Goal: Check status

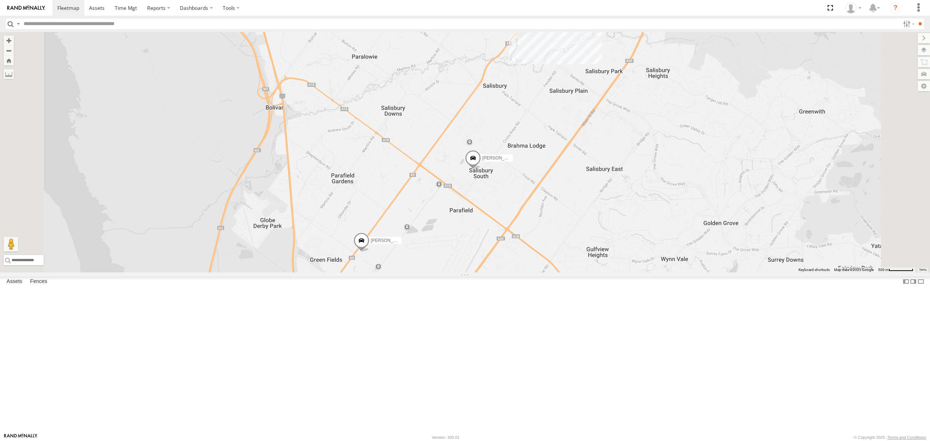
click at [0, 0] on div "S348CAH - [PERSON_NAME]" at bounding box center [0, 0] width 0 height 0
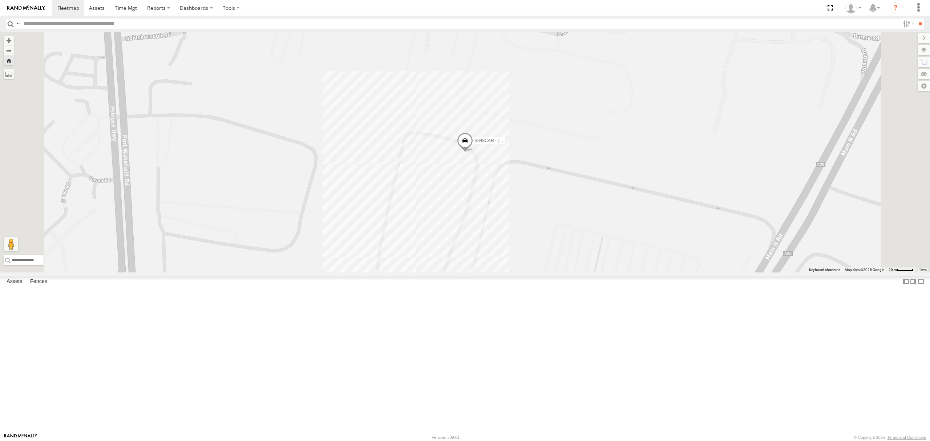
click at [0, 0] on div "All Assets" at bounding box center [0, 0] width 0 height 0
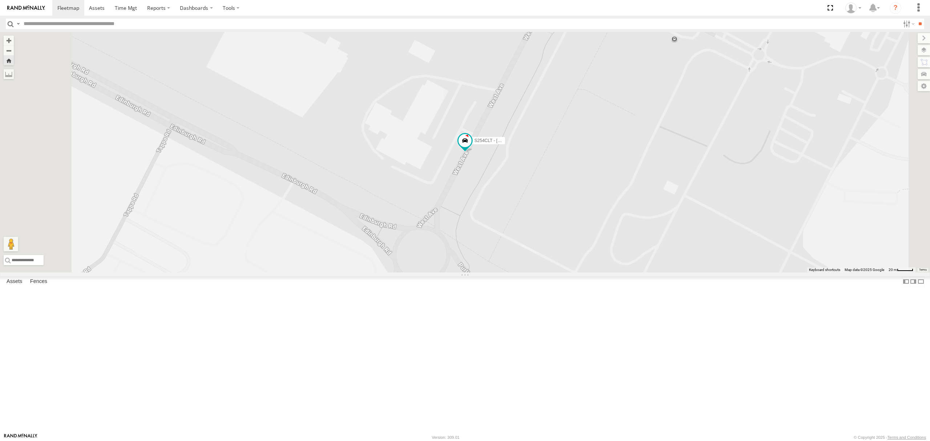
click at [0, 0] on div "All Assets" at bounding box center [0, 0] width 0 height 0
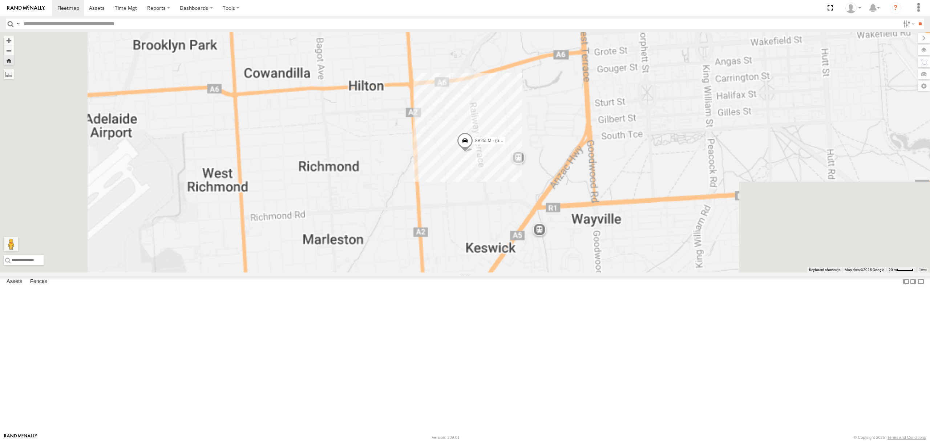
click at [0, 0] on div "All Assets" at bounding box center [0, 0] width 0 height 0
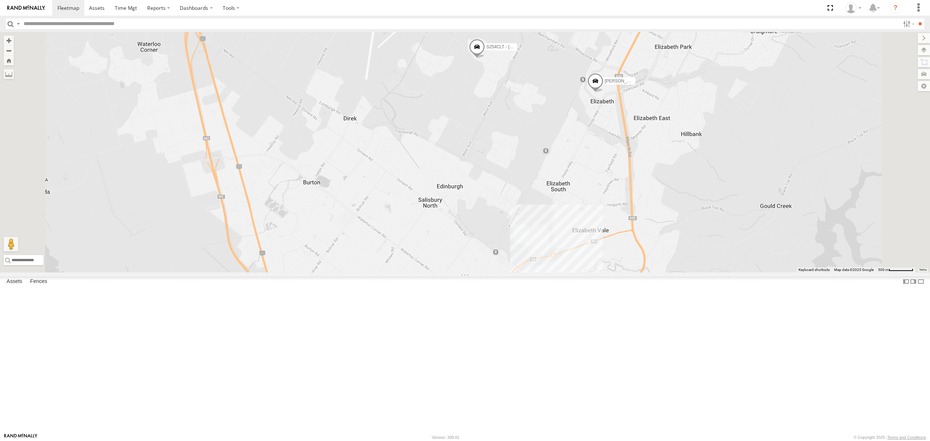
click at [0, 0] on div "5.4" at bounding box center [0, 0] width 0 height 0
click at [0, 0] on div "S348CAH - [PERSON_NAME] All Assets" at bounding box center [0, 0] width 0 height 0
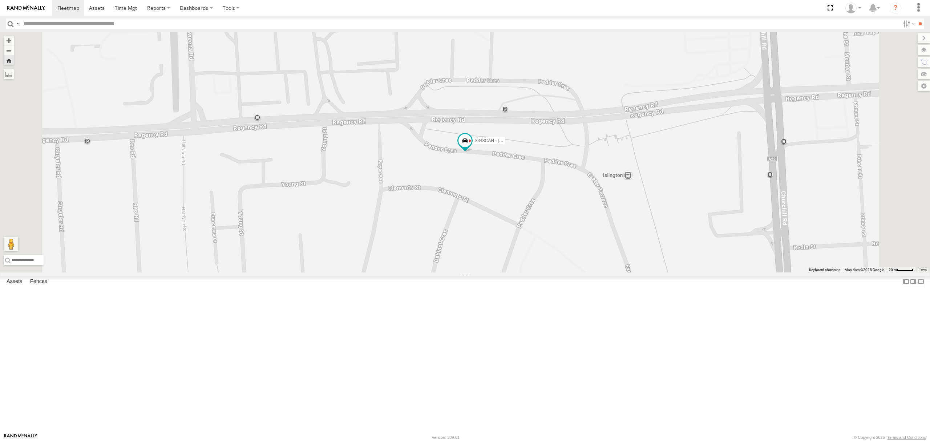
click at [0, 0] on div "S168CSD - Fridge It Spaceship" at bounding box center [0, 0] width 0 height 0
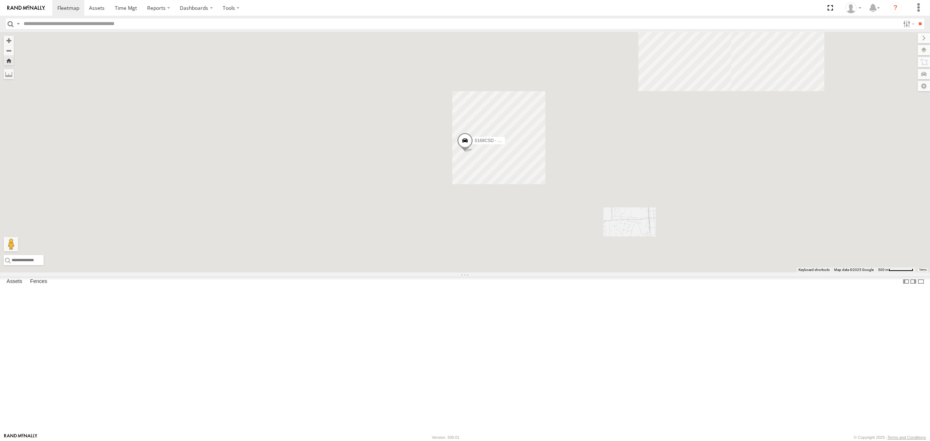
click at [0, 0] on div "3.2" at bounding box center [0, 0] width 0 height 0
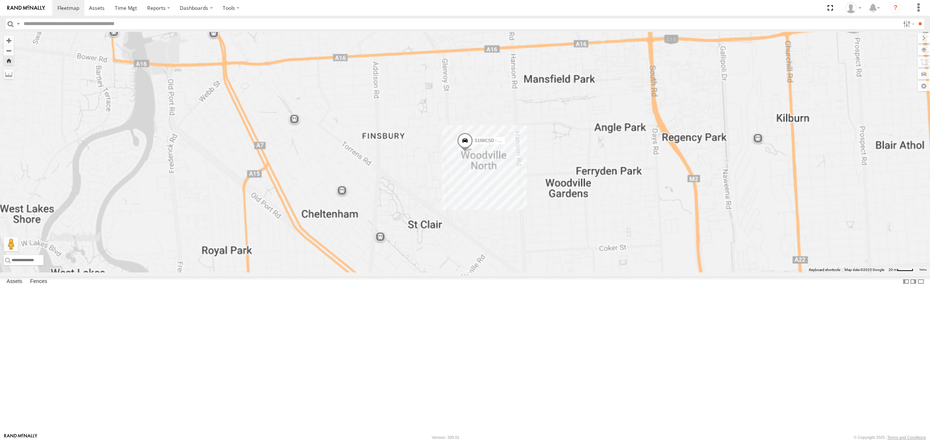
click at [0, 0] on div "S254CLT - [PERSON_NAME]" at bounding box center [0, 0] width 0 height 0
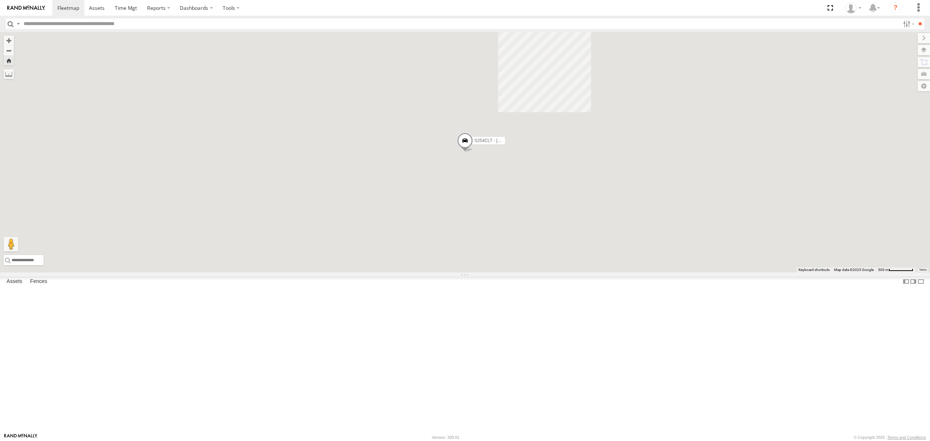
click at [0, 0] on div "SY71FR - (16P TRAILER) PM1 All Assets" at bounding box center [0, 0] width 0 height 0
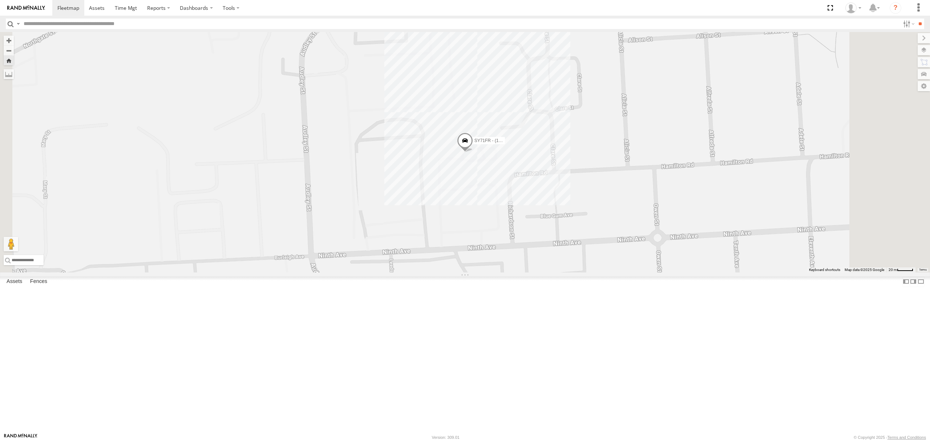
click at [0, 0] on div "S348CAH - [PERSON_NAME]" at bounding box center [0, 0] width 0 height 0
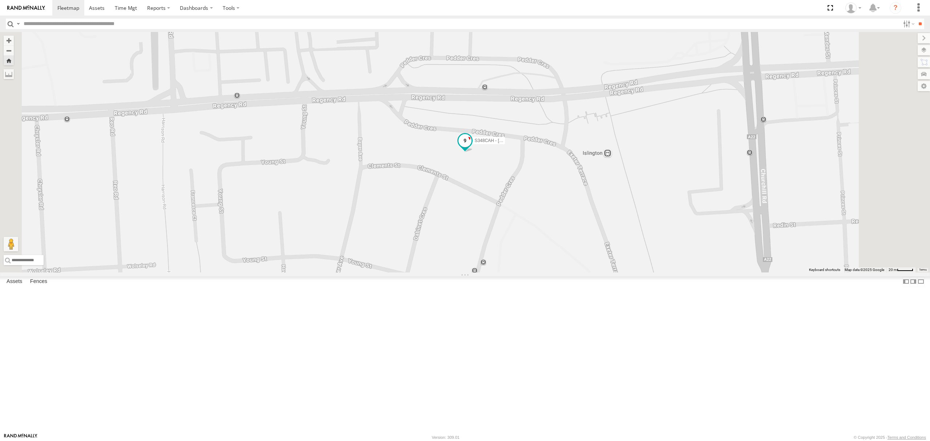
click at [473, 153] on span at bounding box center [465, 143] width 16 height 20
click at [529, 272] on div "S348CAH - [PERSON_NAME] S348CAH - [PERSON_NAME] All Assets [PERSON_NAME] [GEOGR…" at bounding box center [465, 152] width 930 height 241
click at [473, 153] on span at bounding box center [465, 143] width 16 height 20
click at [519, 272] on div "S348CAH - [PERSON_NAME] S348CAH - [PERSON_NAME] -34.87545 , 138.57985 [GEOGRAPH…" at bounding box center [465, 152] width 930 height 241
click at [0, 0] on div at bounding box center [0, 0] width 0 height 0
